Goal: Check status

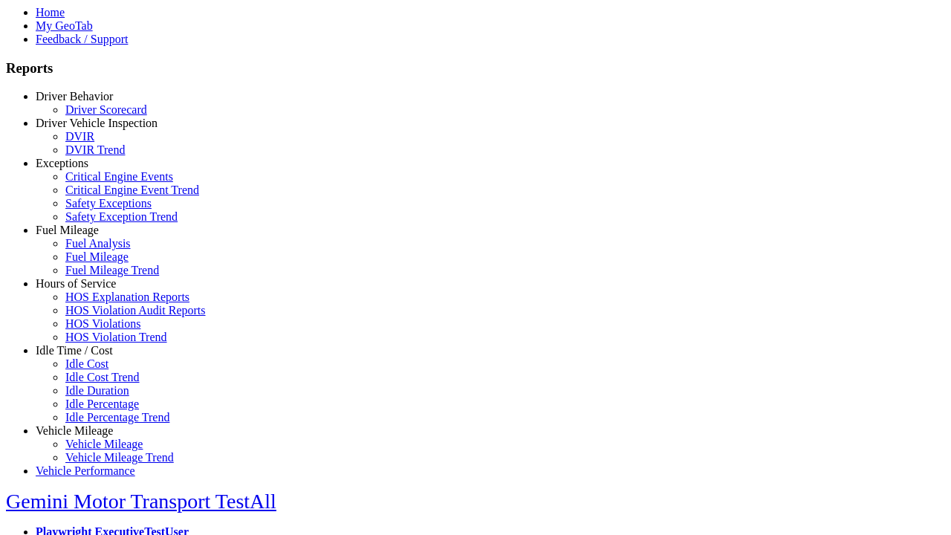
click at [85, 290] on link "Hours of Service" at bounding box center [76, 283] width 80 height 13
click at [97, 330] on link "HOS Violations" at bounding box center [102, 323] width 75 height 13
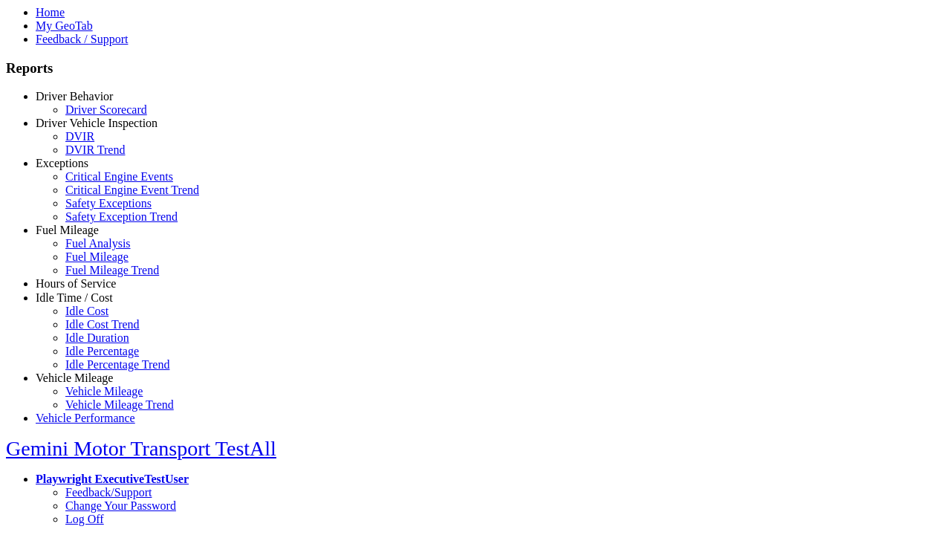
select select "**********"
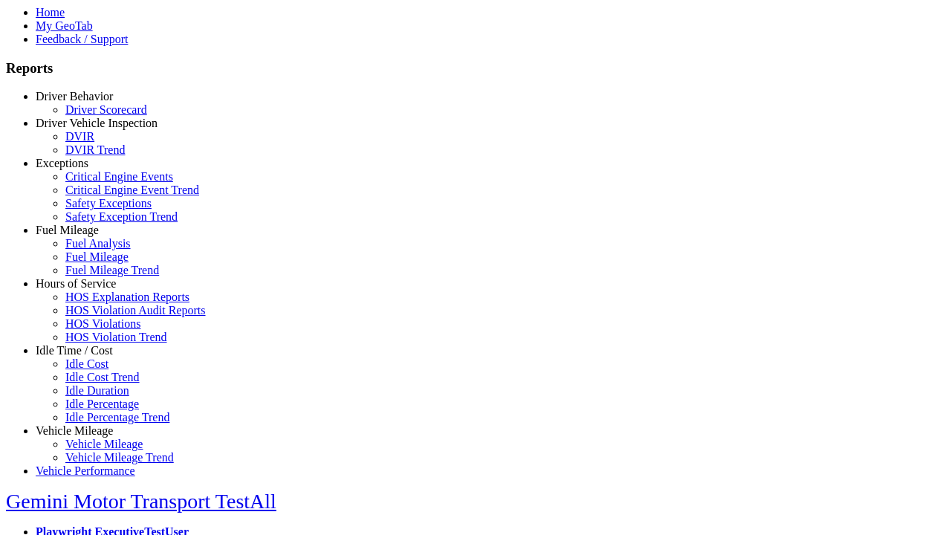
type input "**********"
